Goal: Complete application form

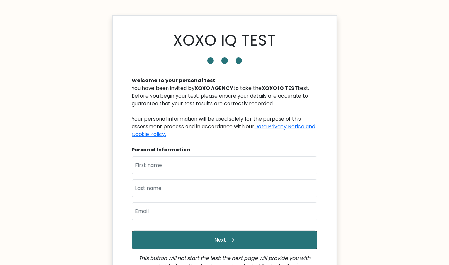
type input "[PERSON_NAME]"
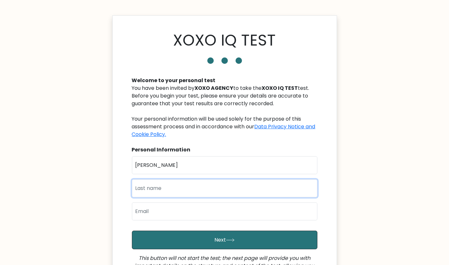
click at [169, 187] on input "text" at bounding box center [224, 188] width 185 height 18
type input "Yongco"
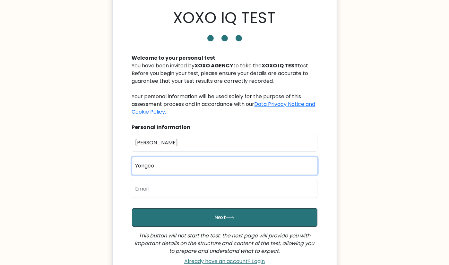
scroll to position [32, 0]
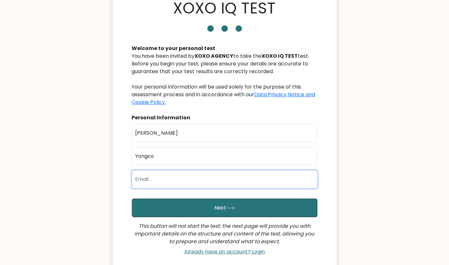
click at [172, 177] on input "email" at bounding box center [224, 179] width 185 height 18
type input "[EMAIL_ADDRESS][DOMAIN_NAME]"
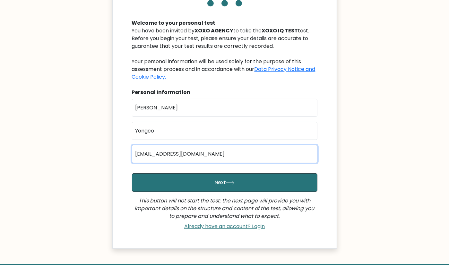
scroll to position [95, 0]
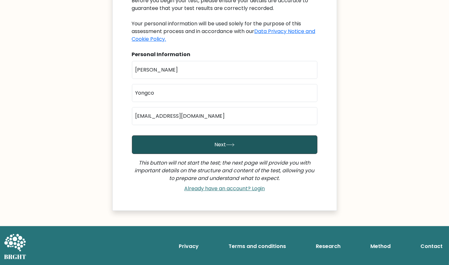
click at [227, 146] on icon "submit" at bounding box center [230, 145] width 9 height 4
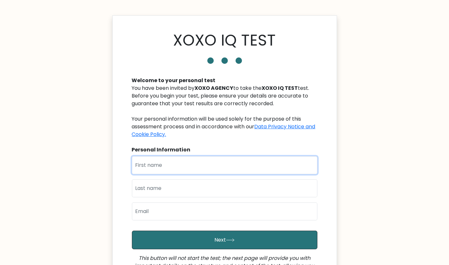
click at [154, 168] on input "text" at bounding box center [224, 165] width 185 height 18
type input "[PERSON_NAME]"
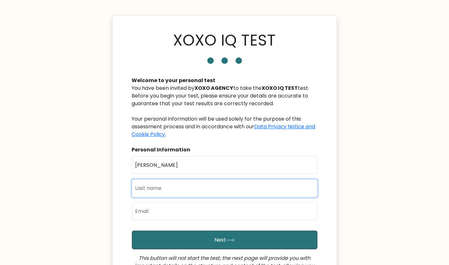
click at [165, 191] on input "text" at bounding box center [224, 188] width 185 height 18
type input "Yongco"
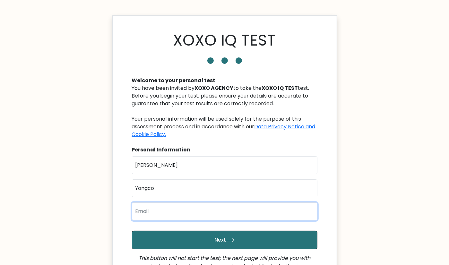
click at [161, 211] on input "email" at bounding box center [224, 211] width 185 height 18
type input "[EMAIL_ADDRESS][DOMAIN_NAME]"
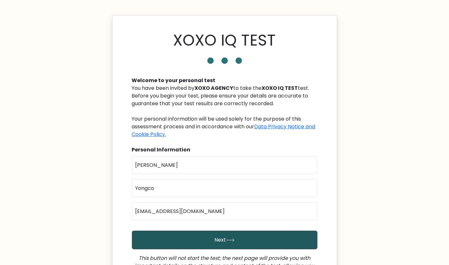
click at [180, 236] on button "Next" at bounding box center [224, 240] width 185 height 19
